Goal: Find specific fact: Find specific fact

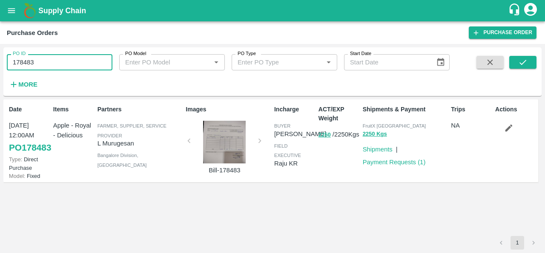
click at [61, 67] on input "178483" at bounding box center [60, 62] width 106 height 16
paste input "text"
type input "175562"
click at [527, 62] on icon "submit" at bounding box center [522, 61] width 9 height 9
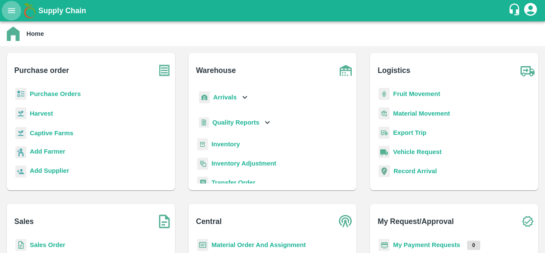
click at [11, 11] on icon "open drawer" at bounding box center [11, 10] width 7 height 5
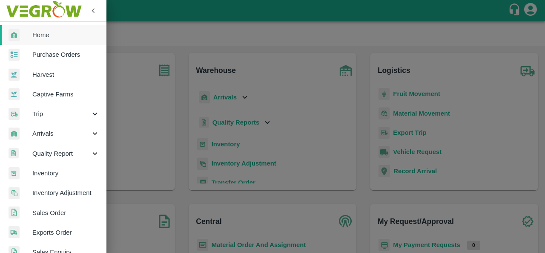
click at [57, 57] on span "Purchase Orders" at bounding box center [65, 54] width 67 height 9
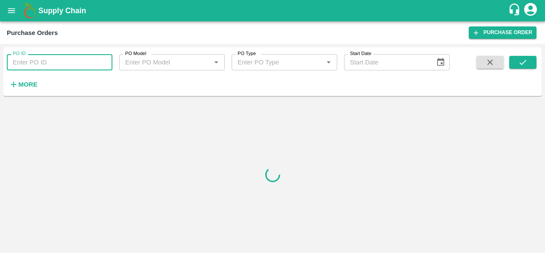
click at [68, 66] on input "PO ID" at bounding box center [60, 62] width 106 height 16
paste input "175562"
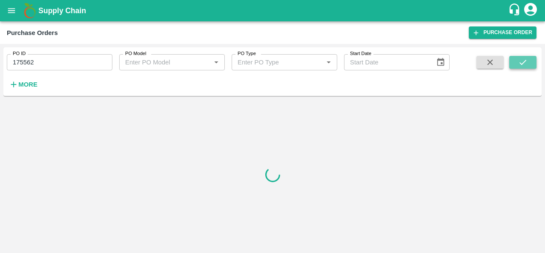
click at [521, 61] on icon "submit" at bounding box center [522, 61] width 9 height 9
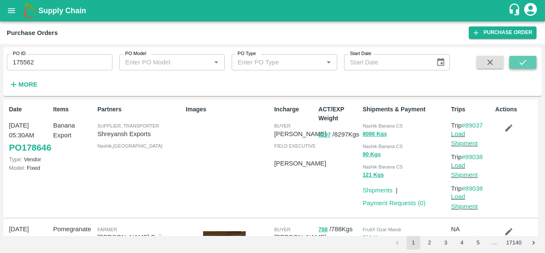
click at [521, 60] on icon "submit" at bounding box center [522, 61] width 9 height 9
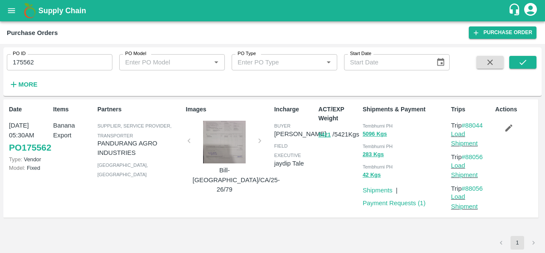
click at [228, 144] on div at bounding box center [224, 142] width 64 height 43
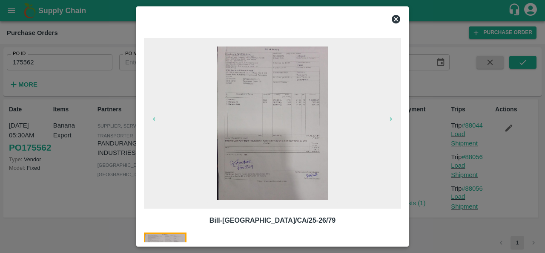
click at [263, 128] on img at bounding box center [272, 122] width 111 height 153
click at [396, 18] on icon at bounding box center [396, 19] width 10 height 10
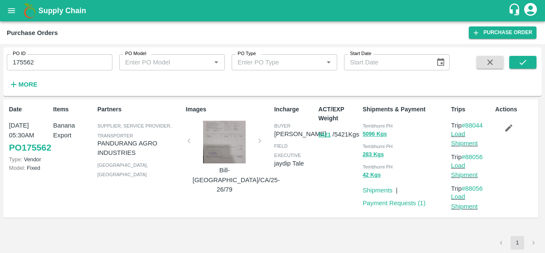
click at [376, 125] on span "Tembhurni PH" at bounding box center [378, 125] width 30 height 5
copy div "Tembhurni PH 5096 Kgs"
click at [66, 63] on input "175562" at bounding box center [60, 62] width 106 height 16
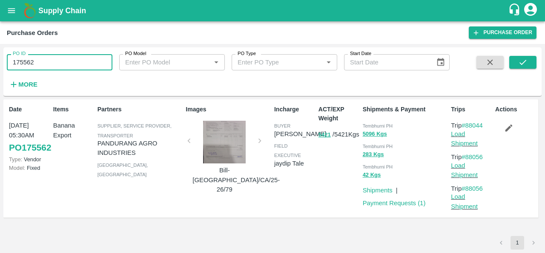
click at [66, 63] on input "175562" at bounding box center [60, 62] width 106 height 16
paste input "text"
click at [517, 59] on button "submit" at bounding box center [522, 62] width 27 height 13
click at [374, 124] on span "Tembhurni PH" at bounding box center [378, 125] width 30 height 5
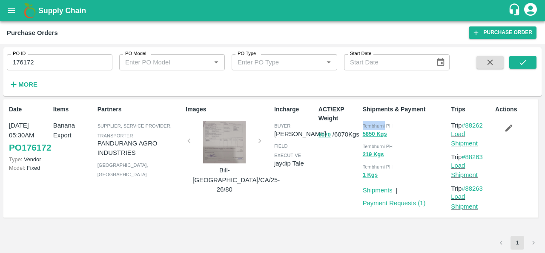
click at [374, 124] on span "Tembhurni PH" at bounding box center [378, 125] width 30 height 5
copy div "Tembhurni PH 5850 Kgs"
click at [62, 54] on input "176172" at bounding box center [60, 62] width 106 height 16
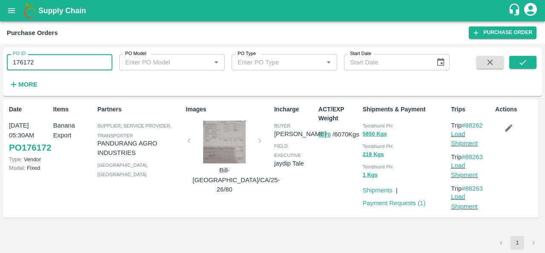
paste input "text"
click at [520, 62] on icon "submit" at bounding box center [523, 62] width 7 height 5
click at [367, 124] on span "Tembhurni PH" at bounding box center [378, 125] width 30 height 5
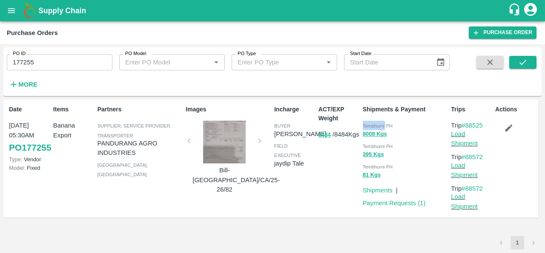
click at [367, 124] on span "Tembhurni PH" at bounding box center [378, 125] width 30 height 5
copy div "Tembhurni PH 8008 Kgs"
click at [80, 66] on input "177255" at bounding box center [60, 62] width 106 height 16
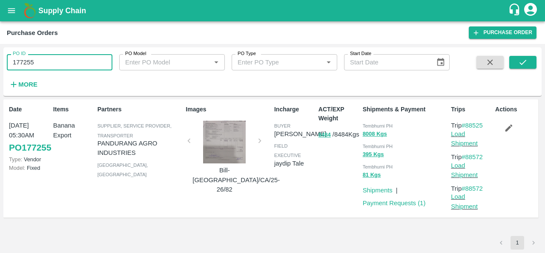
paste input "text"
click at [531, 61] on button "submit" at bounding box center [522, 62] width 27 height 13
click at [75, 63] on input "177173" at bounding box center [60, 62] width 106 height 16
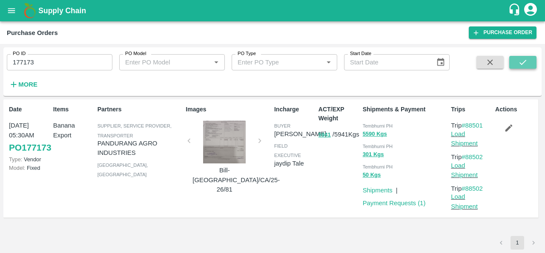
click at [523, 63] on icon "submit" at bounding box center [523, 62] width 7 height 5
click at [370, 122] on div "Tembhurni PH" at bounding box center [405, 125] width 85 height 9
click at [369, 123] on span "Tembhurni PH" at bounding box center [378, 125] width 30 height 5
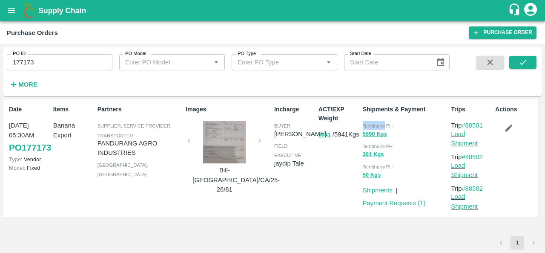
click at [369, 123] on span "Tembhurni PH" at bounding box center [378, 125] width 30 height 5
copy div "Tembhurni PH 5590 Kgs"
click at [62, 58] on input "177173" at bounding box center [60, 62] width 106 height 16
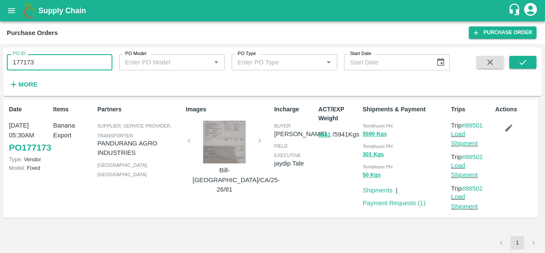
paste input "text"
click at [537, 64] on div "PO ID 177859 PO ID PO Model PO Model   * PO Type PO Type   * Start Date Start D…" at bounding box center [272, 72] width 538 height 42
click at [534, 63] on button "submit" at bounding box center [522, 62] width 27 height 13
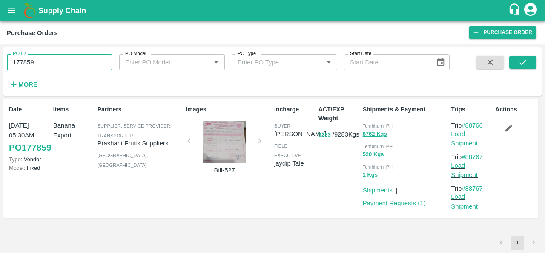
click at [35, 63] on input "177859" at bounding box center [60, 62] width 106 height 16
click at [371, 124] on span "Tembhurni PH" at bounding box center [378, 125] width 30 height 5
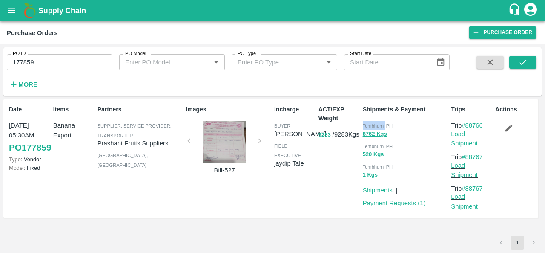
copy span "Tembhurni"
click at [74, 63] on input "177859" at bounding box center [60, 62] width 106 height 16
paste input "text"
click at [518, 61] on icon "submit" at bounding box center [522, 61] width 9 height 9
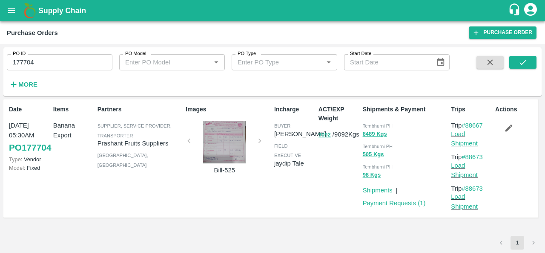
click at [370, 122] on div "Tembhurni PH" at bounding box center [405, 125] width 85 height 9
copy div "Tembhurni PH 8489 Kgs"
click at [76, 55] on input "177704" at bounding box center [60, 62] width 106 height 16
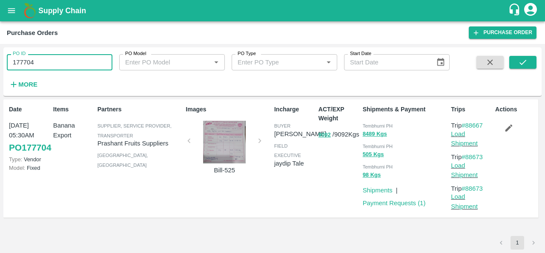
click at [76, 55] on input "177704" at bounding box center [60, 62] width 106 height 16
paste input "text"
click at [523, 66] on icon "submit" at bounding box center [522, 61] width 9 height 9
click at [375, 124] on span "Tembhurni PH" at bounding box center [378, 125] width 30 height 5
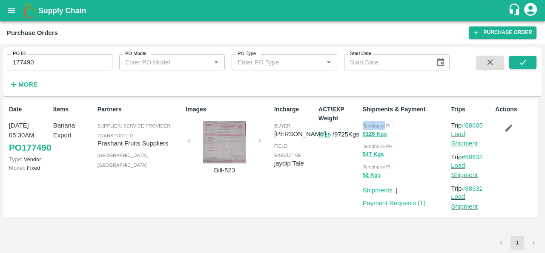
click at [375, 124] on span "Tembhurni PH" at bounding box center [378, 125] width 30 height 5
copy div "Tembhurni PH 9126 Kgs"
click at [65, 60] on input "177490" at bounding box center [60, 62] width 106 height 16
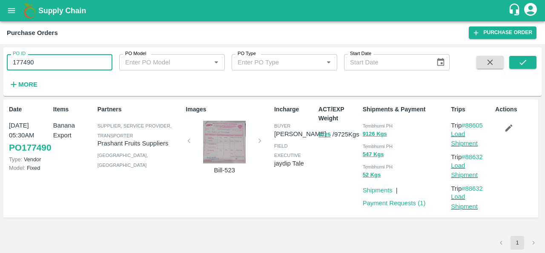
paste input "text"
click at [522, 56] on button "submit" at bounding box center [522, 62] width 27 height 13
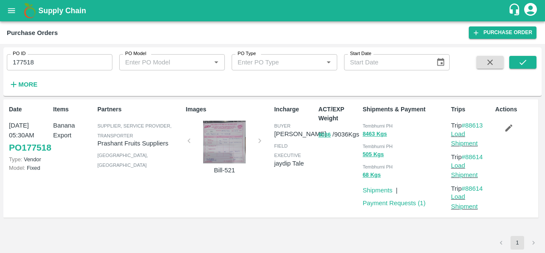
click at [374, 127] on span "Tembhurni PH" at bounding box center [378, 125] width 30 height 5
copy div "Tembhurni PH 8463 Kgs"
click at [62, 55] on input "177518" at bounding box center [60, 62] width 106 height 16
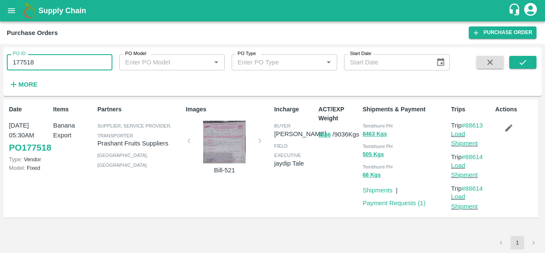
click at [62, 55] on input "177518" at bounding box center [60, 62] width 106 height 16
paste input "text"
click at [525, 64] on icon "submit" at bounding box center [522, 61] width 9 height 9
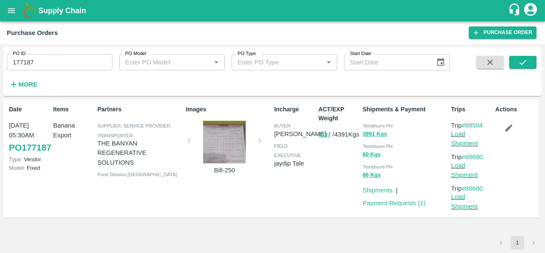
click at [376, 125] on span "Tembhurni PH" at bounding box center [378, 125] width 30 height 5
copy div "Tembhurni PH 3991 Kgs"
click at [59, 60] on input "177187" at bounding box center [60, 62] width 106 height 16
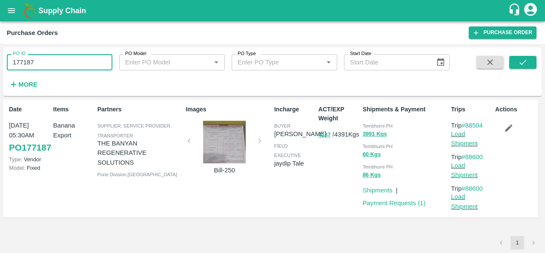
click at [59, 60] on input "177187" at bounding box center [60, 62] width 106 height 16
paste input "text"
type input "177799"
click at [521, 63] on icon "submit" at bounding box center [523, 62] width 7 height 5
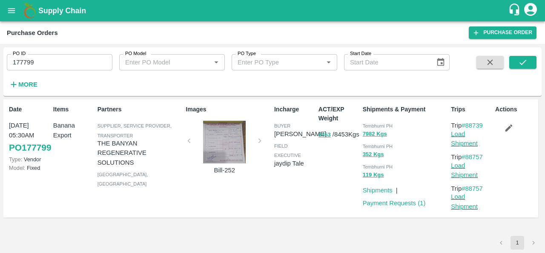
click at [314, 189] on div "Incharge buyer Ajit Otari field executive jaydip Tale" at bounding box center [293, 158] width 44 height 114
click at [368, 121] on div "Tembhurni PH" at bounding box center [405, 125] width 85 height 9
copy div "Tembhurni PH 7982 Kgs"
